Goal: Obtain resource: Download file/media

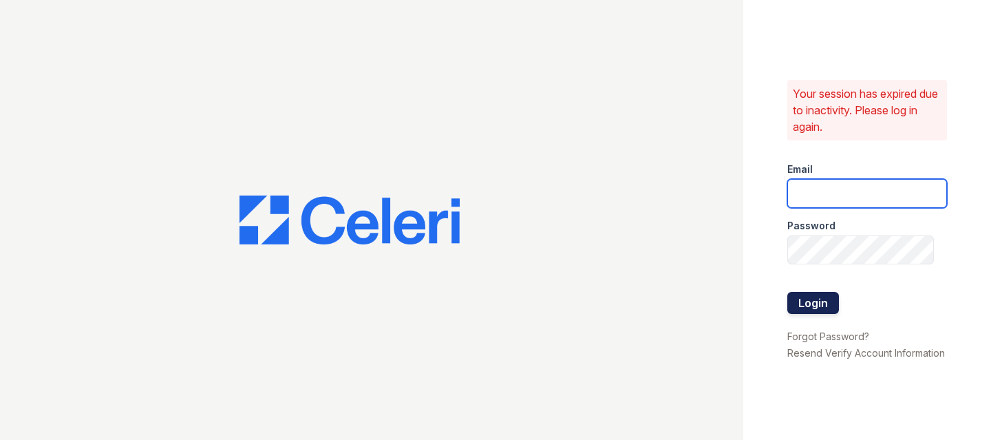
type input "raymond+jaygroup@bohemiarealtygroup.com"
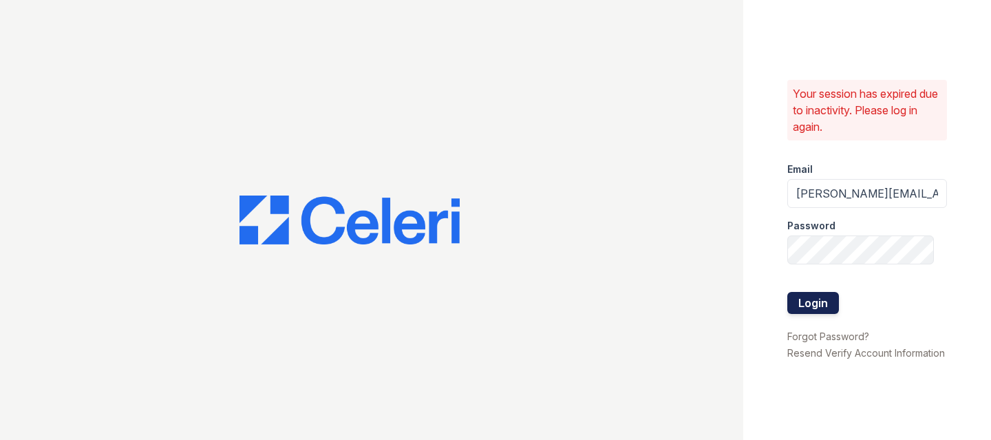
click at [806, 292] on button "Login" at bounding box center [813, 303] width 52 height 22
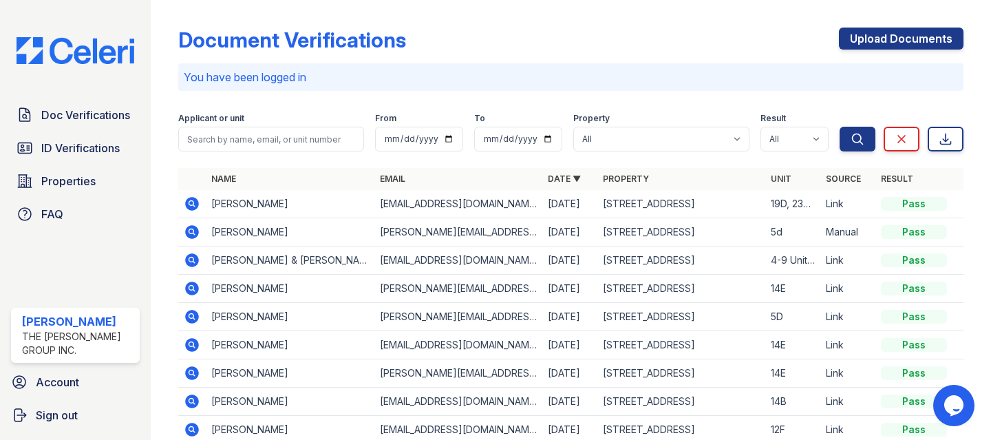
click at [193, 202] on icon at bounding box center [192, 203] width 17 height 17
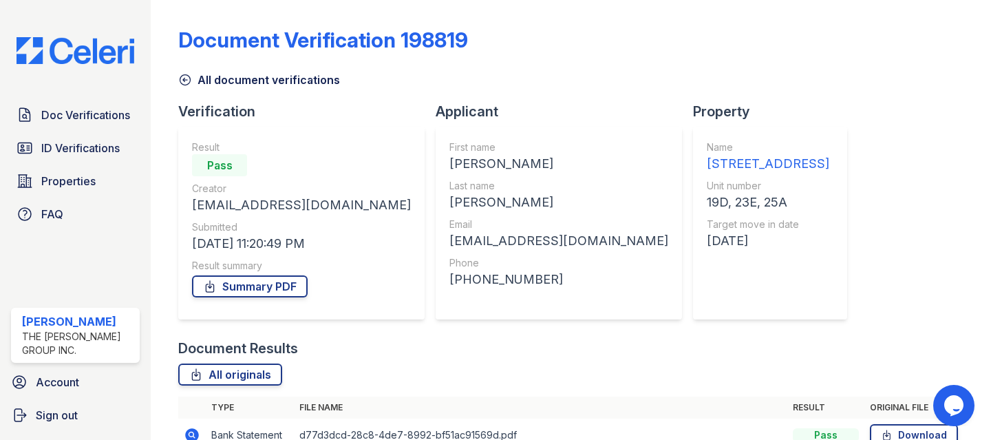
scroll to position [451, 0]
click at [241, 363] on link "All originals" at bounding box center [230, 374] width 104 height 22
click at [249, 286] on link "Summary PDF" at bounding box center [250, 286] width 116 height 22
